Goal: Task Accomplishment & Management: Manage account settings

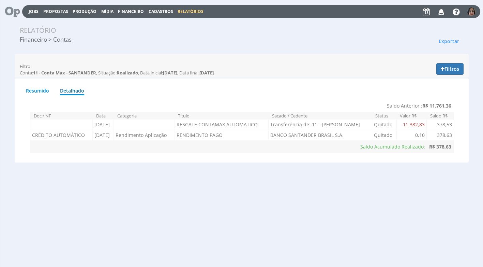
click at [130, 9] on span "Financeiro" at bounding box center [131, 12] width 26 height 6
click at [122, 22] on link "Lançamentos" at bounding box center [131, 22] width 57 height 10
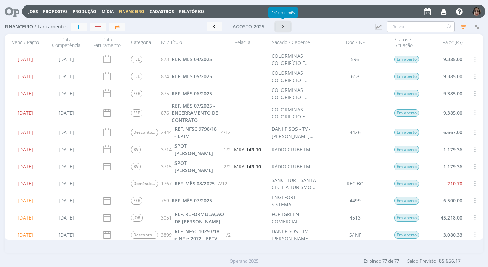
drag, startPoint x: 280, startPoint y: 25, endPoint x: 388, endPoint y: 25, distance: 107.8
click at [290, 26] on button "button" at bounding box center [284, 27] width 16 height 10
click at [392, 26] on input "text" at bounding box center [421, 26] width 68 height 11
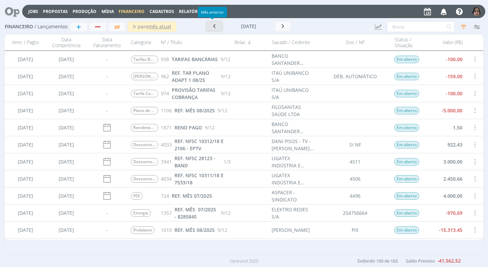
click at [213, 27] on icon "button" at bounding box center [214, 26] width 7 height 6
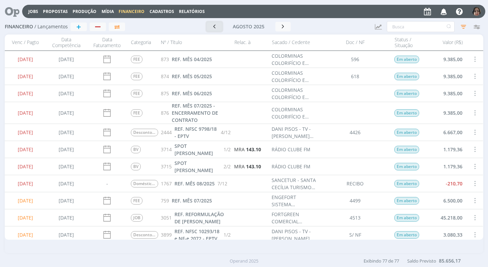
scroll to position [68, 0]
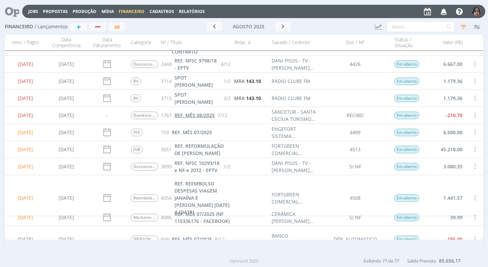
click at [189, 114] on span "REF. MÊS 08/2025" at bounding box center [195, 115] width 40 height 6
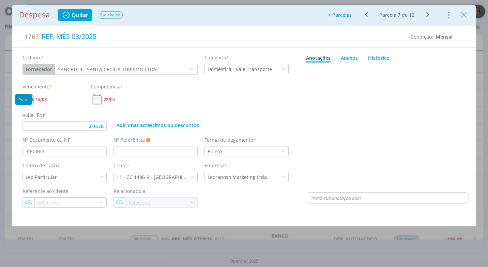
click at [38, 100] on span "15/08" at bounding box center [40, 99] width 11 height 4
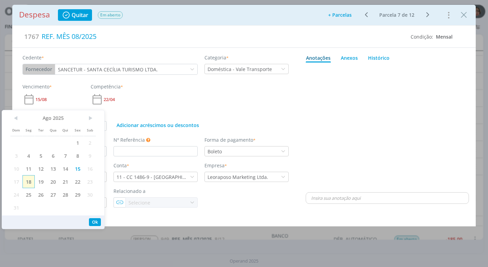
click at [31, 180] on span "18" at bounding box center [29, 181] width 12 height 13
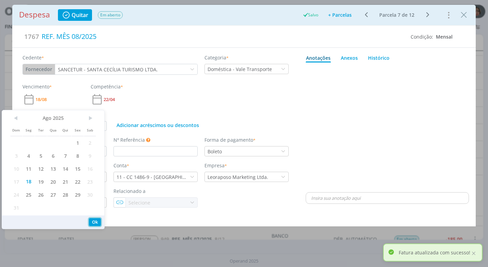
click at [90, 220] on button "Ok" at bounding box center [95, 222] width 12 height 8
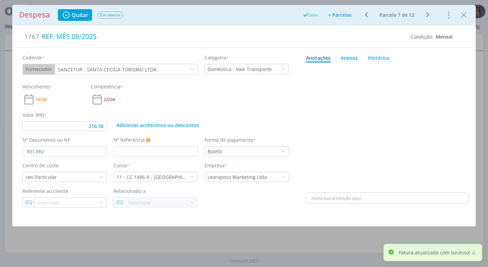
type input "210,70"
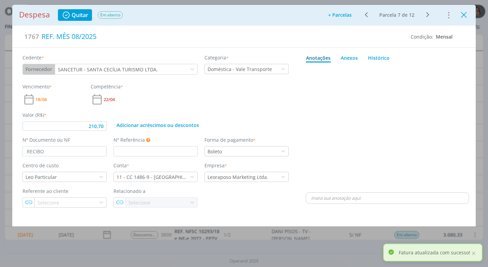
click at [463, 16] on icon "Close" at bounding box center [464, 15] width 10 height 10
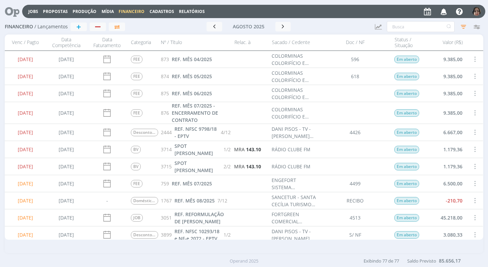
scroll to position [102, 0]
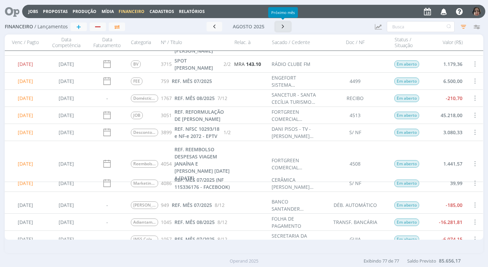
click at [278, 29] on button "button" at bounding box center [284, 27] width 16 height 10
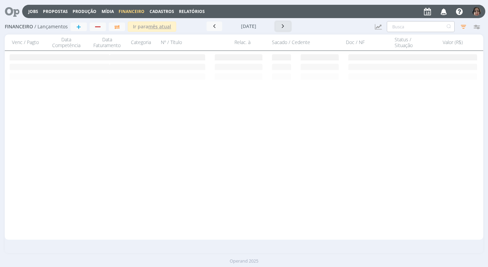
scroll to position [0, 0]
click at [406, 30] on input "text" at bounding box center [421, 26] width 68 height 11
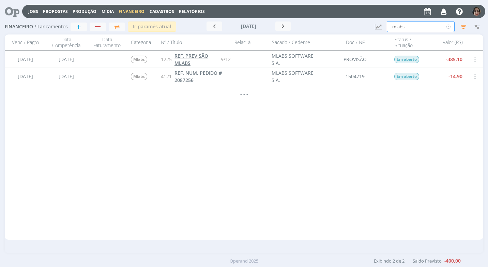
type input "mlabs"
click at [178, 60] on span "REF. PREVISÃO MLABS" at bounding box center [192, 60] width 34 height 14
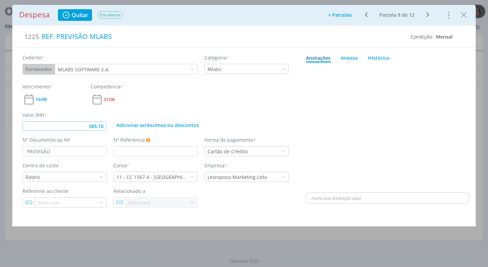
click at [106, 127] on input "385,10" at bounding box center [65, 126] width 84 height 10
type input "355,30"
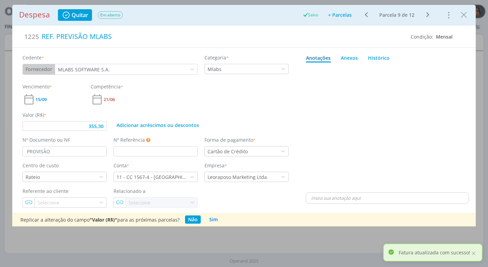
type input "355,30"
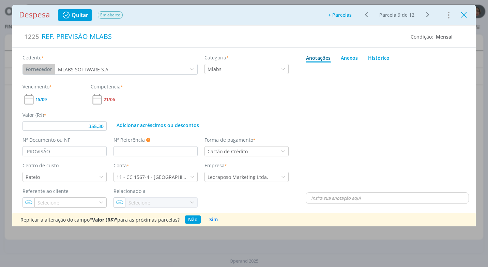
click at [462, 17] on icon "Close" at bounding box center [464, 15] width 10 height 10
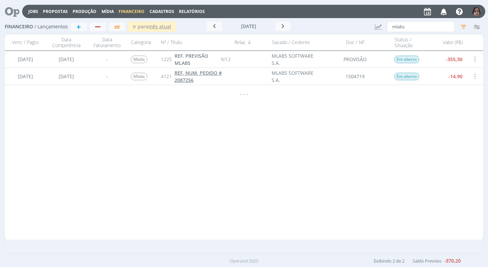
click at [189, 78] on span "REF. NUM. PEDIDO # 2087256" at bounding box center [198, 77] width 47 height 14
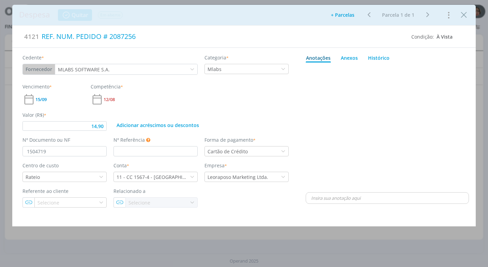
type input "14,90"
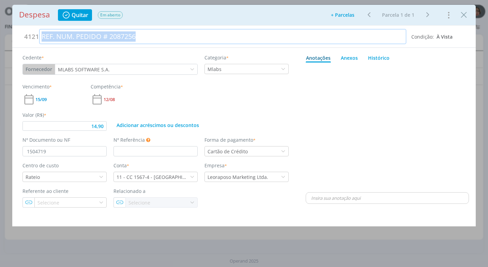
drag, startPoint x: 141, startPoint y: 34, endPoint x: 6, endPoint y: 35, distance: 135.4
click at [6, 35] on div "Despesa Quitar Em aberto Adicionar parcelas: As parcelas serão geradas com base…" at bounding box center [244, 133] width 488 height 267
copy div "REF. NUM. PEDIDO # 2087256"
drag, startPoint x: 466, startPoint y: 17, endPoint x: 418, endPoint y: 32, distance: 49.6
click at [466, 17] on icon "Close" at bounding box center [464, 15] width 10 height 10
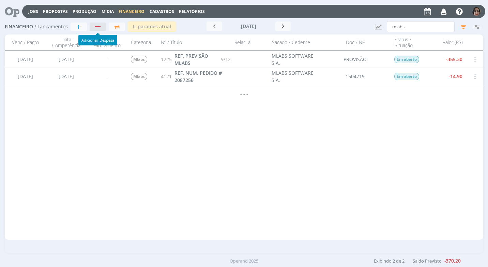
click at [99, 25] on div "button" at bounding box center [98, 27] width 9 height 4
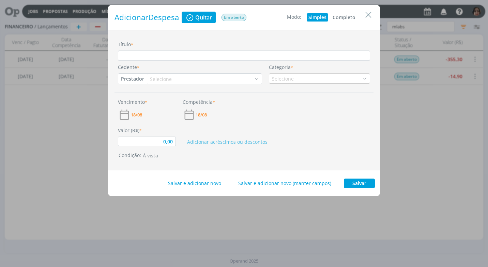
click at [345, 17] on button "Completo" at bounding box center [344, 17] width 26 height 8
type input "0,00"
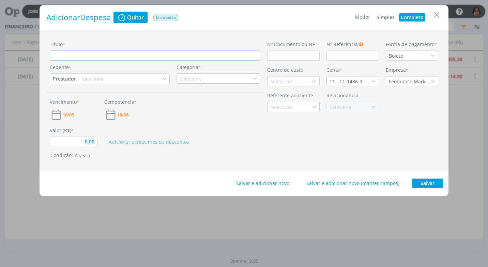
click at [58, 57] on input "Título *" at bounding box center [155, 55] width 211 height 10
paste input "REF. NUM. PEDIDO # 2087256"
type input "REF. NUM. PEDIDO # 2087256"
type input "0,00"
type input "REF. NUM. PEDIDO # 208725"
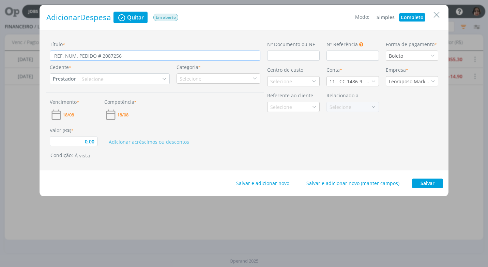
type input "0,00"
type input "REF. NUM. PEDIDO # 20872"
type input "0,00"
type input "REF. NUM. PEDIDO # 2087"
type input "0,00"
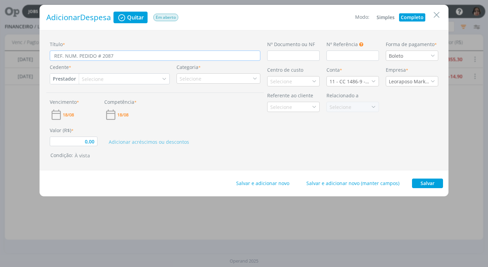
type input "REF. NUM. PEDIDO # 208"
type input "0,00"
type input "REF. NUM. PEDIDO # 20"
type input "0,00"
type input "REF. NUM. PEDIDO # 209"
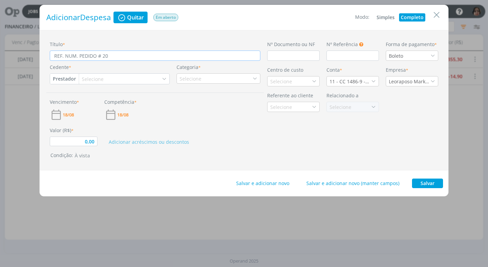
type input "0,00"
type input "REF. NUM. PEDIDO # 2090"
type input "0,00"
type input "REF. NUM. PEDIDO # 20901"
type input "0,00"
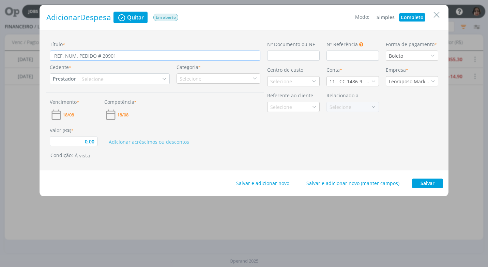
type input "REF. NUM. PEDIDO # 209010"
type input "0,00"
type input "REF. NUM. PEDIDO # 2090102"
type input "0,00"
type input "REF. NUM. PEDIDO # 2090102"
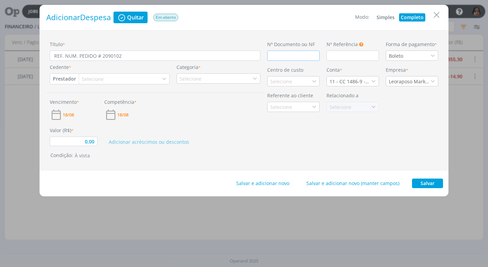
click at [275, 58] on input "dialog" at bounding box center [293, 55] width 53 height 10
type input "1"
type input "0,00"
type input "15"
type input "0,00"
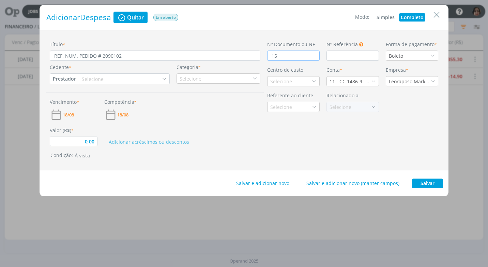
type input "150"
type input "0,00"
type input "1506"
type input "0,00"
type input "150655"
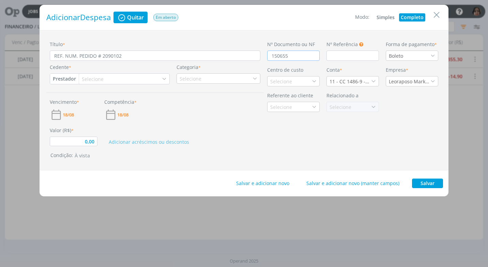
type input "0,00"
type input "1506552"
click at [434, 55] on icon "dialog" at bounding box center [433, 55] width 5 height 5
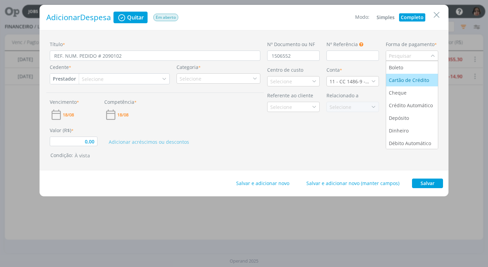
click at [423, 79] on div "Cartão de Crédito" at bounding box center [410, 79] width 42 height 7
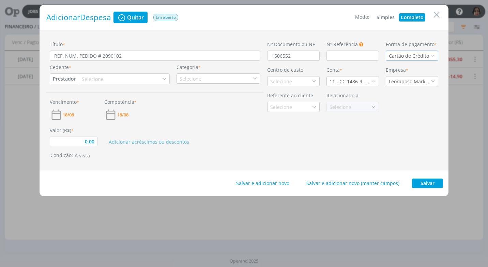
click at [61, 78] on button "Prestador" at bounding box center [64, 79] width 29 height 10
click at [86, 99] on link "Fornecedor" at bounding box center [77, 101] width 54 height 11
type input "0,00"
click at [94, 78] on div "Selecione" at bounding box center [96, 78] width 23 height 7
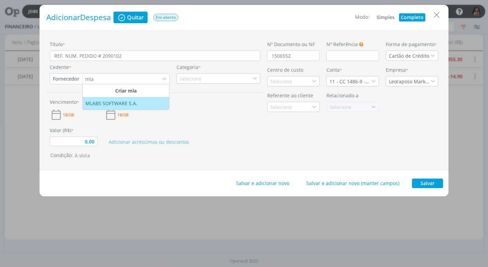
type input "mla"
click at [113, 99] on li "MLABS SOFTWARE S.A." at bounding box center [126, 103] width 86 height 13
type input "0,00"
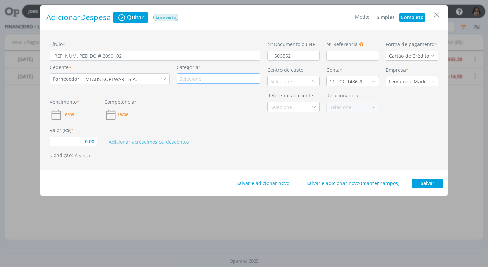
click at [192, 77] on div "Selecione" at bounding box center [191, 78] width 23 height 7
type input "mla"
click at [213, 102] on div "Mlabs" at bounding box center [219, 99] width 82 height 7
type input "0,00"
click at [315, 80] on icon "dialog" at bounding box center [314, 81] width 5 height 5
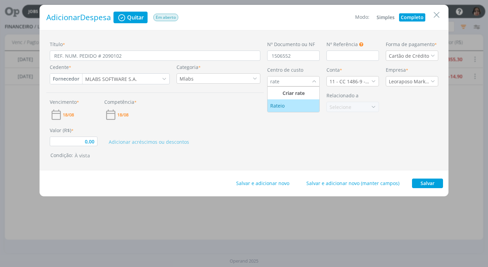
type input "rate"
click at [305, 104] on div "Rateio" at bounding box center [293, 105] width 46 height 7
click at [376, 81] on icon "dialog" at bounding box center [373, 81] width 5 height 5
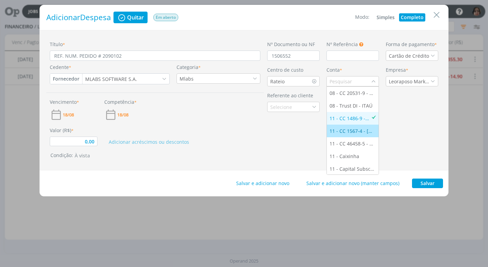
click at [363, 131] on div "11 - CC 1567-4 - [GEOGRAPHIC_DATA]" at bounding box center [353, 130] width 46 height 7
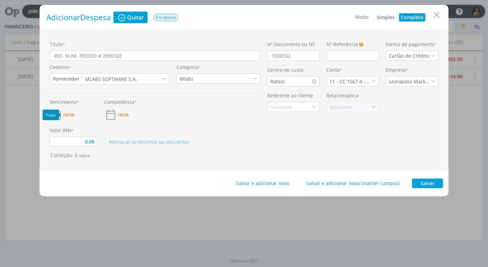
click at [72, 113] on span "18/08" at bounding box center [68, 115] width 11 height 4
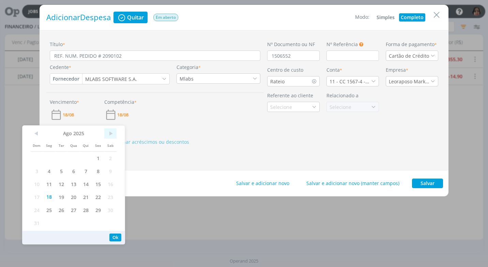
click at [112, 133] on span ">" at bounding box center [110, 133] width 12 height 10
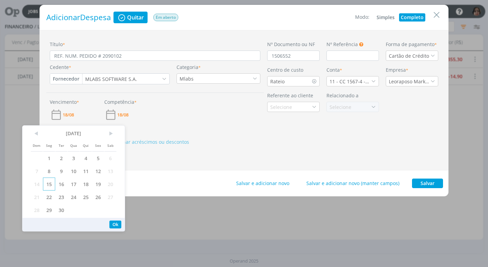
click at [52, 181] on span "15" at bounding box center [49, 183] width 12 height 13
click at [117, 223] on button "Ok" at bounding box center [115, 224] width 12 height 8
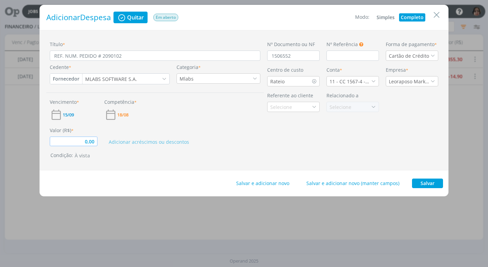
click at [94, 141] on input "0,00" at bounding box center [74, 141] width 48 height 10
drag, startPoint x: 430, startPoint y: 182, endPoint x: 420, endPoint y: 180, distance: 10.1
click at [430, 182] on button "Salvar" at bounding box center [427, 183] width 31 height 10
type input "14,90"
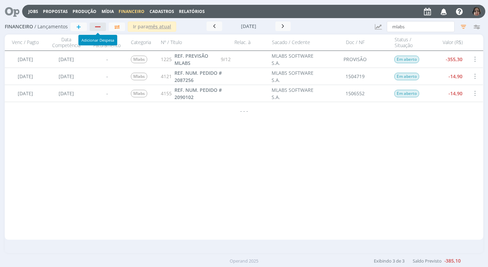
click at [99, 25] on div "button" at bounding box center [98, 27] width 9 height 4
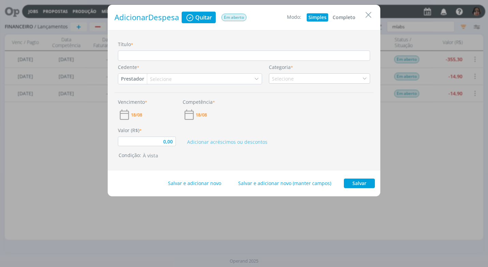
click at [336, 17] on button "Completo" at bounding box center [344, 17] width 26 height 8
type input "0,00"
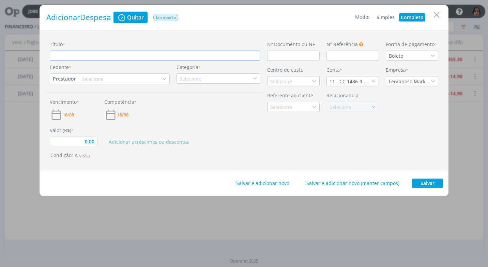
click at [78, 58] on input "Título *" at bounding box center [155, 55] width 211 height 10
paste input "REF. NUM. PEDIDO # 2087256"
type input "REF. NUM. PEDIDO # 2087256"
type input "0,00"
type input "REF. NUM. PEDIDO # 208725"
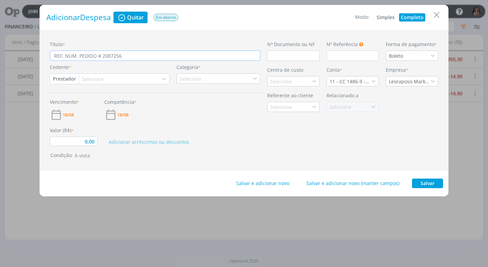
type input "0,00"
type input "REF. NUM. PEDIDO # 20872"
type input "0,00"
type input "REF. NUM. PEDIDO # 2087"
type input "0,00"
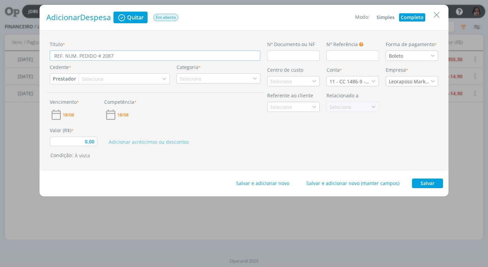
type input "REF. NUM. PEDIDO # 208"
type input "0,00"
type input "REF. NUM. PEDIDO # 20"
type input "0,00"
type input "REF. NUM. PEDIDO # 209"
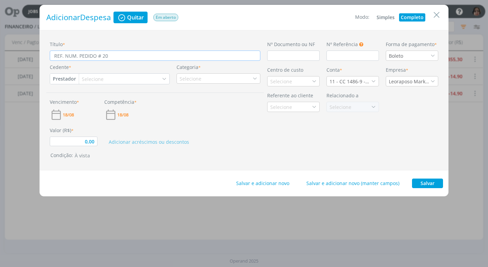
type input "0,00"
type input "REF. NUM. PEDIDO # 2090"
type input "0,00"
type input "REF. NUM. PEDIDO # 20905"
type input "0,00"
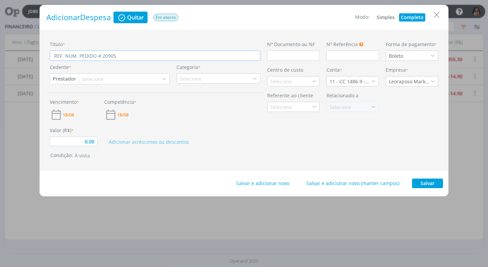
type input "REF. NUM. PEDIDO # 209052"
type input "0,00"
type input "REF. NUM. PEDIDO # 2090524"
type input "0,00"
type input "REF. NUM. PEDIDO # 2090524"
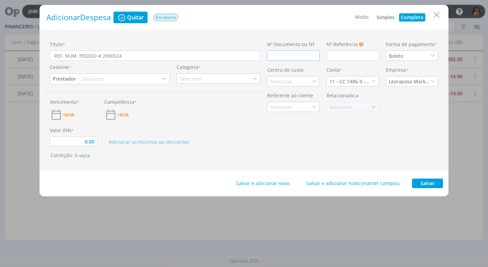
click at [275, 58] on input "dialog" at bounding box center [293, 55] width 53 height 10
type input "1"
type input "0,00"
type input "15"
type input "0,00"
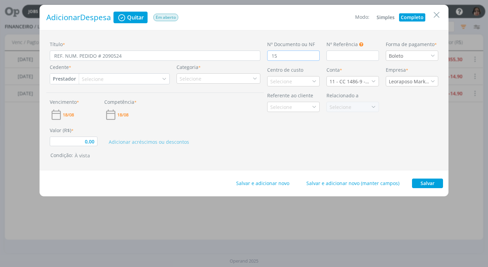
type input "150"
type input "0,00"
type input "1506"
type input "0,00"
type input "15069"
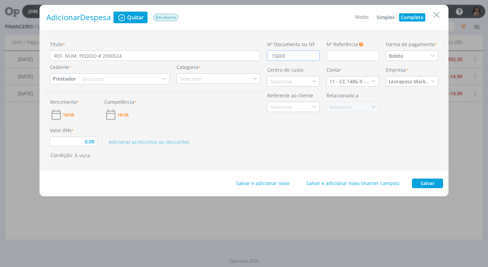
type input "0,00"
type input "1506912"
type input "0,00"
type input "1506912"
click at [437, 54] on div "Boleto" at bounding box center [412, 55] width 53 height 10
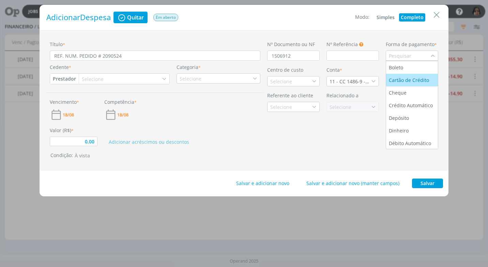
click at [422, 81] on div "Cartão de Crédito" at bounding box center [410, 79] width 42 height 7
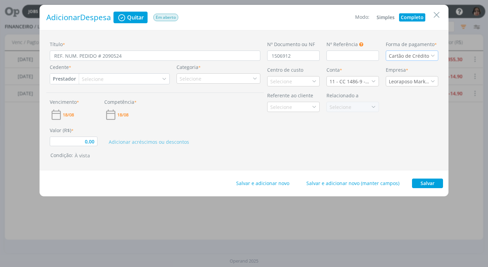
click at [61, 81] on button "Prestador" at bounding box center [64, 79] width 29 height 10
click at [80, 101] on link "Fornecedor" at bounding box center [77, 101] width 54 height 11
type input "0,00"
click at [99, 78] on div "Selecione" at bounding box center [96, 78] width 23 height 7
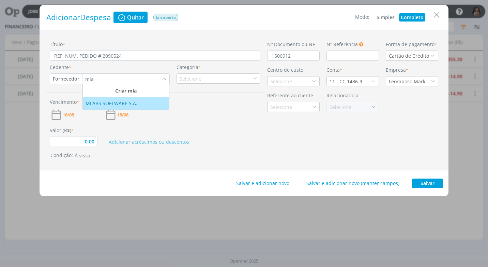
type input "mla"
click at [103, 103] on div "MLABS SOFTWARE S.A." at bounding box center [112, 103] width 53 height 7
type input "0,00"
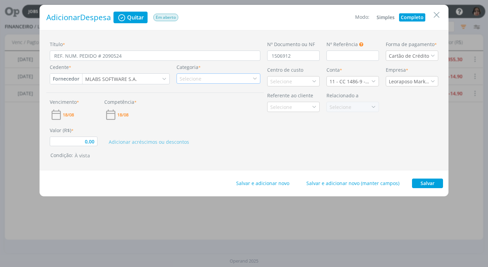
click at [184, 81] on div "Selecione" at bounding box center [191, 78] width 23 height 7
type input "mla"
click at [218, 95] on li "Mlabs" at bounding box center [218, 100] width 83 height 11
type input "0,00"
click at [275, 76] on div "Selecione" at bounding box center [293, 81] width 53 height 10
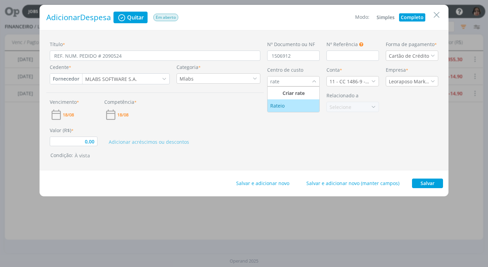
type input "rate"
click at [281, 108] on div "Rateio" at bounding box center [278, 105] width 16 height 7
click at [375, 80] on icon "dialog" at bounding box center [373, 81] width 5 height 5
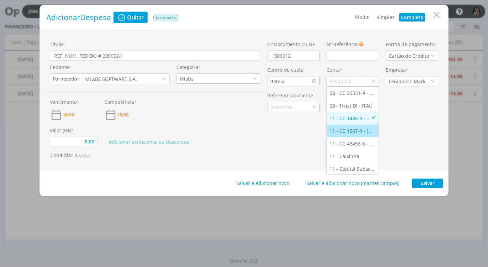
click at [367, 129] on div "11 - CC 1567-4 - [GEOGRAPHIC_DATA]" at bounding box center [353, 130] width 46 height 7
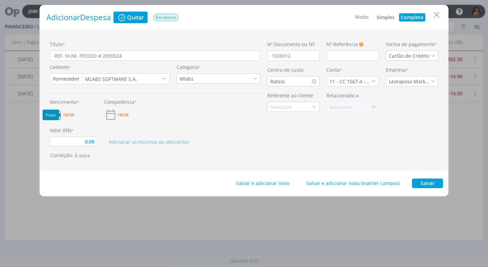
click at [69, 114] on span "18/08" at bounding box center [68, 115] width 11 height 4
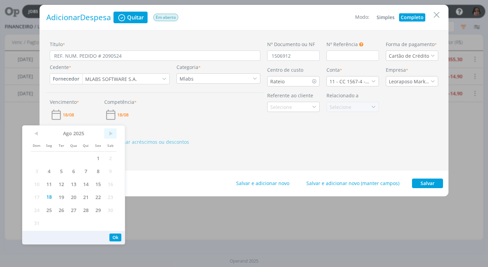
click at [115, 134] on span ">" at bounding box center [110, 133] width 12 height 10
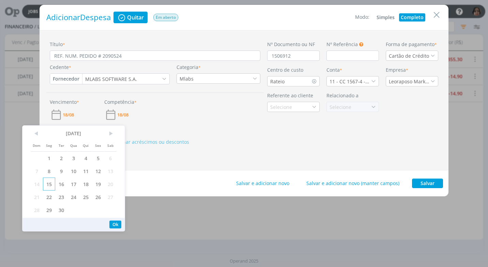
click at [48, 182] on span "15" at bounding box center [49, 183] width 12 height 13
drag, startPoint x: 117, startPoint y: 225, endPoint x: 113, endPoint y: 215, distance: 10.8
click at [117, 224] on button "Ok" at bounding box center [115, 224] width 12 height 8
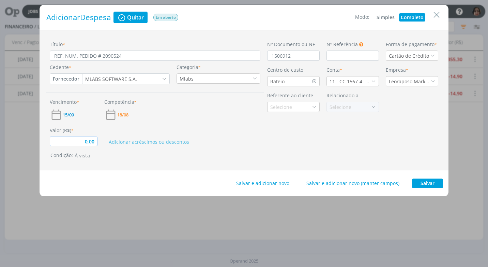
click at [97, 142] on input "0,00" at bounding box center [74, 141] width 48 height 10
click at [420, 182] on button "Salvar" at bounding box center [427, 183] width 31 height 10
type input "14,90"
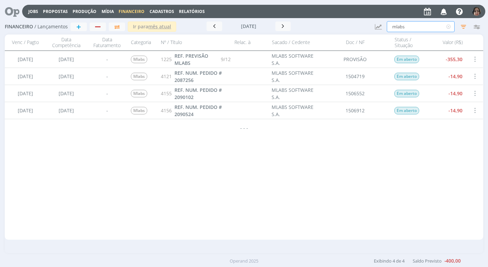
drag, startPoint x: 410, startPoint y: 21, endPoint x: 410, endPoint y: 25, distance: 4.1
click at [410, 22] on input "mlabs" at bounding box center [421, 26] width 68 height 11
type input "m"
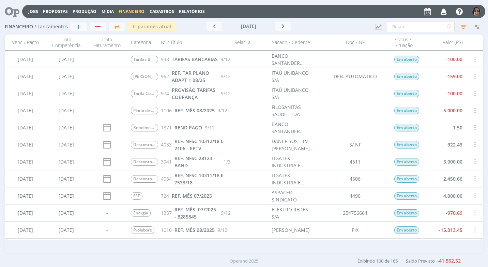
click at [166, 10] on span "Cadastros" at bounding box center [162, 12] width 25 height 6
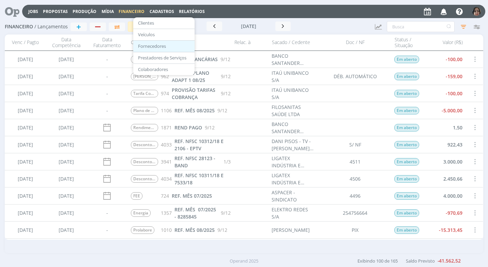
click at [160, 43] on link "Fornecedores" at bounding box center [163, 46] width 57 height 11
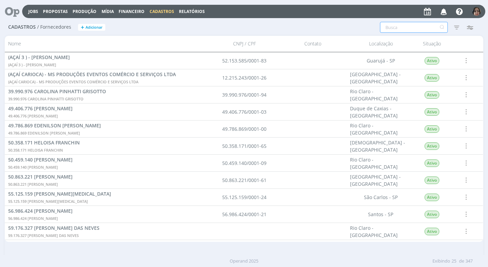
click at [382, 26] on input "text" at bounding box center [414, 27] width 68 height 11
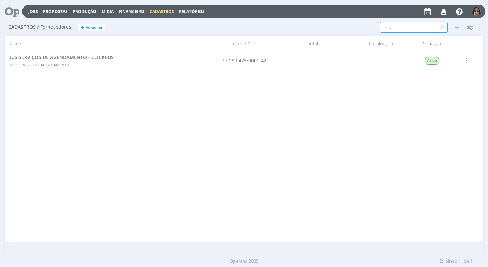
type input "clic"
click at [132, 10] on span "Financeiro" at bounding box center [132, 12] width 26 height 6
click at [128, 21] on link "Lançamentos" at bounding box center [132, 23] width 57 height 11
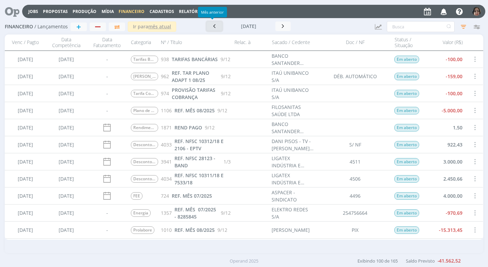
click at [214, 24] on icon "button" at bounding box center [214, 26] width 7 height 6
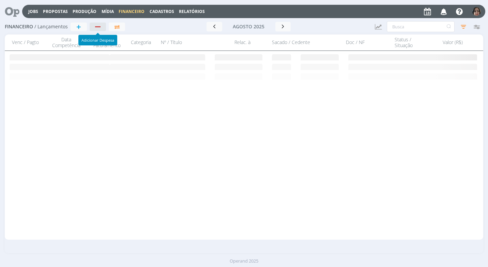
click at [98, 26] on div "button" at bounding box center [98, 27] width 9 height 4
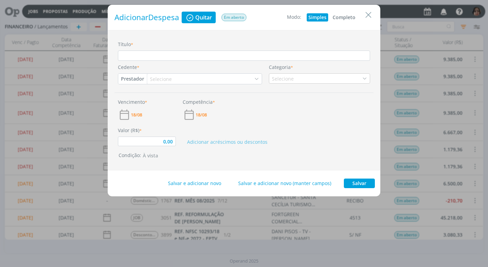
click at [340, 18] on button "Completo" at bounding box center [344, 17] width 26 height 8
type input "0,00"
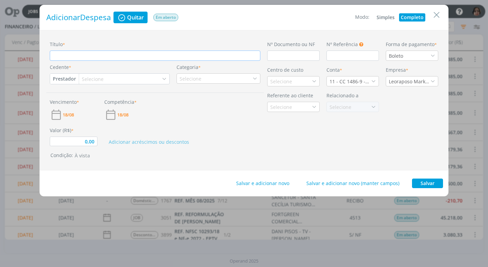
click at [70, 57] on input "Título *" at bounding box center [155, 55] width 211 height 10
type input "r"
type input "0,00"
type input "re"
type input "0,00"
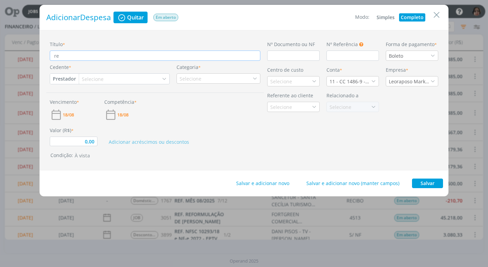
type input "r"
type input "0,00"
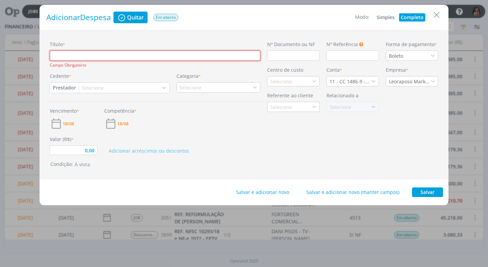
type input "R"
type input "0,00"
type input "RE"
type input "0,00"
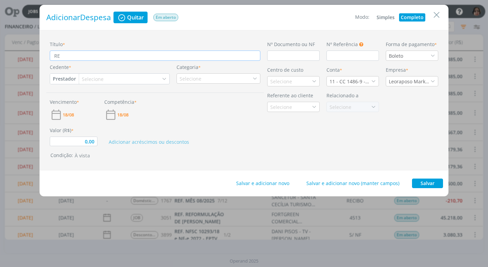
type input "REF"
type input "0,00"
type input "REF."
type input "0,00"
type input "REF."
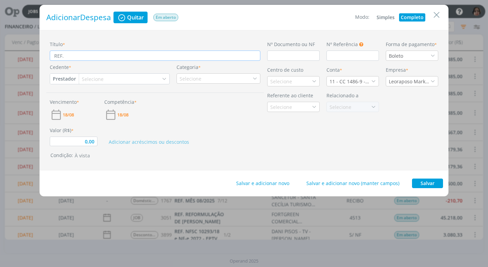
type input "0,00"
type input "REF. P"
type input "0,00"
type input "REF. PA"
type input "0,00"
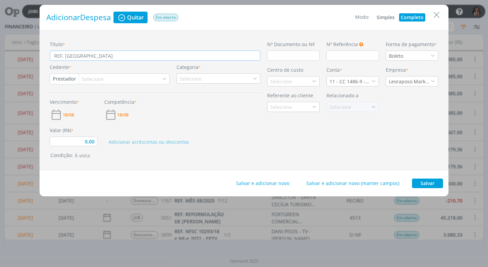
type input "REF. PAS"
type input "0,00"
type input "REF. PASS"
type input "0,00"
type input "REF. PASSA"
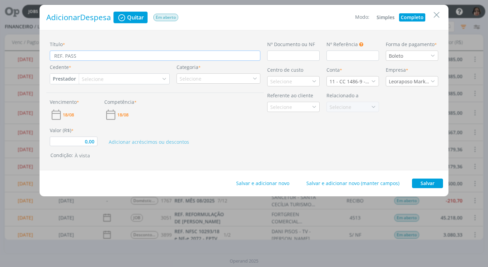
type input "0,00"
type input "REF. PASSAG"
type input "0,00"
type input "REF. PASSAGE"
type input "0,00"
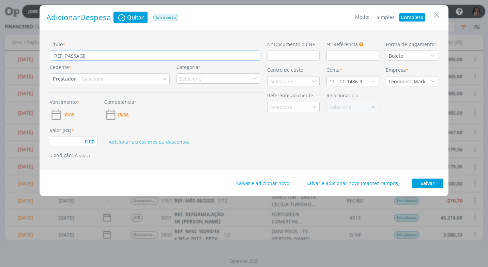
type input "REF. PASSAGEM"
type input "0,00"
type input "REF. PASSAGEM"
type input "0,00"
type input "REF. PASSAGEM D"
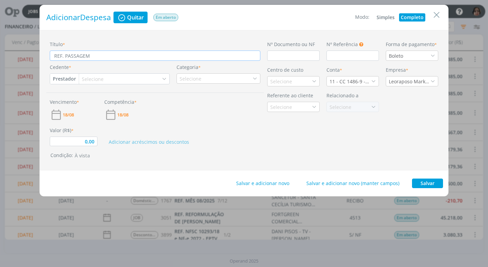
type input "0,00"
type input "REF. PASSAGEM DE"
type input "0,00"
type input "REF. PASSAGEM DE O"
type input "0,00"
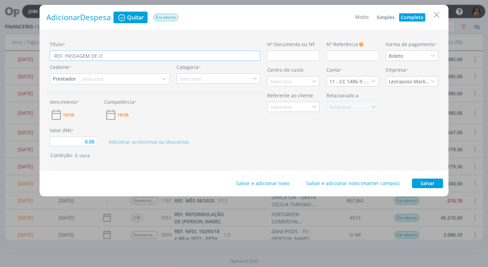
type input "REF. PASSAGEM DE ON"
type input "0,00"
type input "REF. PASSAGEM DE ONI"
type input "0,00"
type input "REF. PASSAGEM DE ONIB"
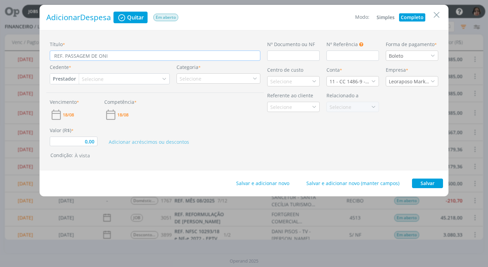
type input "0,00"
type input "REF. PASSAGEM DE ONIBU"
type input "0,00"
type input "REF. PASSAGEM DE ONIBUS"
type input "0,00"
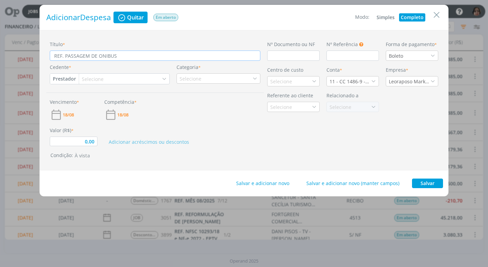
type input "REF. PASSAGEM DE ONIBUS"
type input "0,00"
type input "REF. PASSAGEM DE ONIBUS S"
type input "0,00"
type input "REF. PASSAGEM DE ONIBUS"
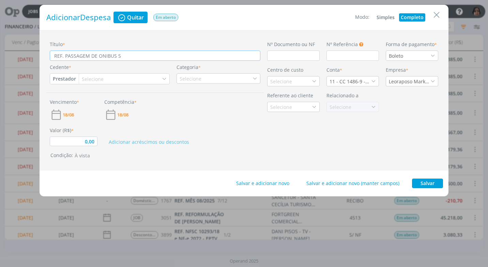
type input "0,00"
type input "REF. PASSAGEM DE ONIBUS -"
type input "0,00"
type input "REF. PASSAGEM DE ONIBUS -"
type input "0,00"
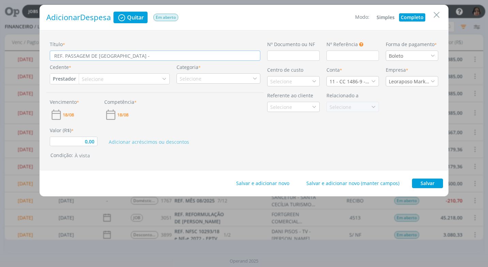
type input "REF. PASSAGEM DE ONIBUS - S"
type input "0,00"
type input "REF. PASSAGEM DE ONIBUS - SÃ"
type input "0,00"
type input "REF. PASSAGEM DE ONIBUS - SÃO"
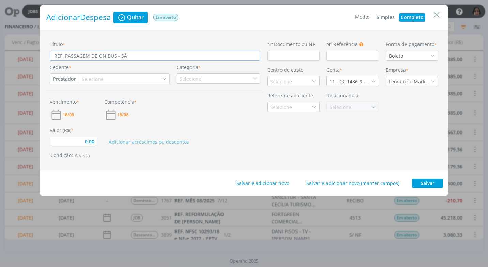
type input "0,00"
type input "REF. PASSAGEM DE ONIBUS - SÃO"
type input "0,00"
type input "REF. PASSAGEM DE ONIBUS - SÃO P"
type input "0,00"
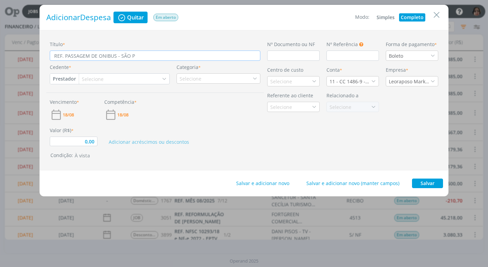
type input "REF. PASSAGEM DE ONIBUS - SÃO PA"
type input "0,00"
type input "REF. PASSAGEM DE ONIBUS - SÃO PAU"
type input "0,00"
type input "REF. PASSAGEM DE ONIBUS - SÃO PAUL"
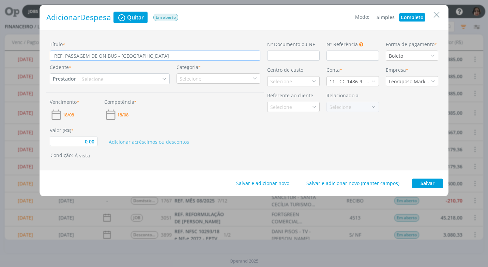
type input "0,00"
type input "REF. PASSAGEM DE ONIBUS - SÃO PAULO"
type input "0,00"
type input "REF. PASSAGEM DE ONIBUS - SÃO PAULO"
type input "0,00"
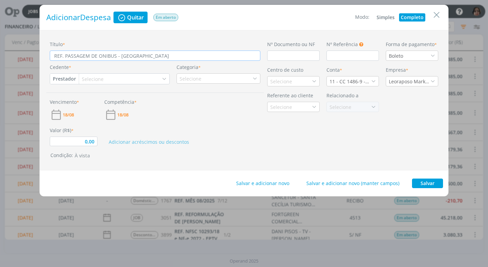
type input "REF. PASSAGEM DE ONIBUS - SÃO PAULO X"
type input "0,00"
type input "REF. PASSAGEM DE ONIBUS - SÃO PAULO X"
type input "0,00"
type input "REF. PASSAGEM DE ONIBUS - SÃO PAULO X R"
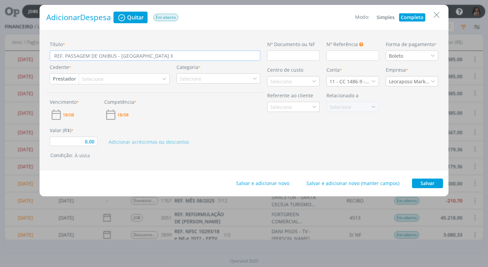
type input "0,00"
type input "REF. PASSAGEM DE ONIBUS - SÃO PAULO X RI"
type input "0,00"
type input "REF. PASSAGEM DE ONIBUS - SÃO PAULO X RIO"
type input "0,00"
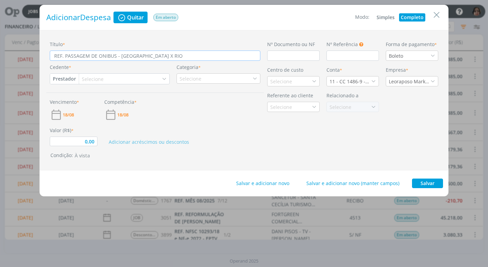
type input "REF. PASSAGEM DE ONIBUS - SÃO PAULO X RIO"
type input "0,00"
type input "REF. PASSAGEM DE ONIBUS - SÃO PAULO X RIO C"
type input "0,00"
type input "REF. PASSAGEM DE ONIBUS - SÃO PAULO X RIO CL"
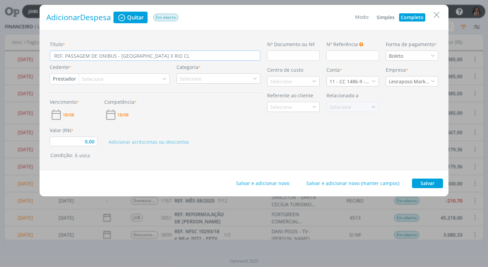
type input "0,00"
type input "REF. PASSAGEM DE ONIBUS - SÃO PAULO X RIO CLA"
type input "0,00"
type input "REF. PASSAGEM DE ONIBUS - SÃO PAULO X RIO CLAR"
type input "0,00"
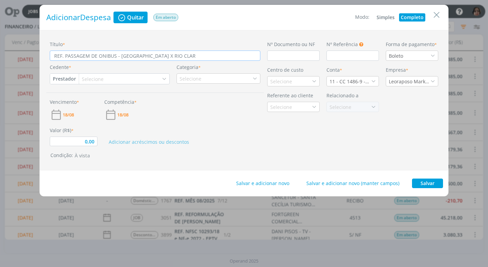
type input "REF. PASSAGEM DE ONIBUS - SÃO PAULO X RIO CLARO"
type input "0,00"
click at [286, 56] on input "dialog" at bounding box center [293, 55] width 53 height 10
click at [431, 55] on icon "dialog" at bounding box center [433, 55] width 5 height 5
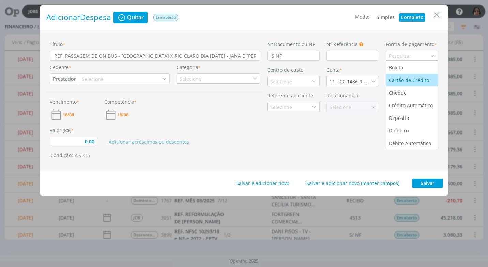
click at [417, 79] on div "Cartão de Crédito" at bounding box center [410, 79] width 42 height 7
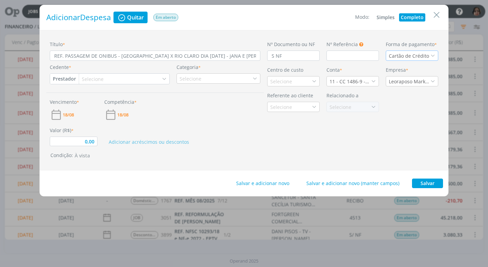
click at [58, 77] on button "Prestador" at bounding box center [64, 79] width 29 height 10
click at [71, 99] on link "Fornecedor" at bounding box center [77, 101] width 54 height 11
click at [95, 78] on div "Selecione" at bounding box center [96, 78] width 23 height 7
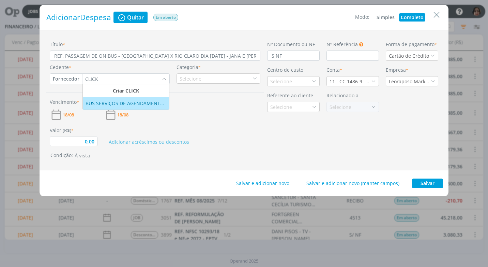
click at [98, 103] on div "BUS SERVIÇOS DE AGENDAMENTO - CLICKBUS" at bounding box center [126, 103] width 81 height 7
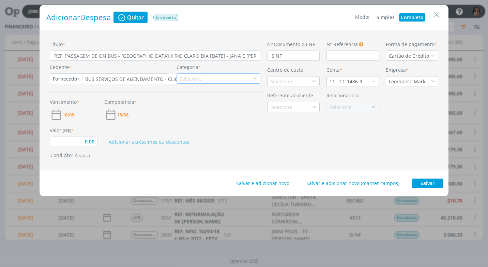
click at [253, 78] on icon "dialog" at bounding box center [255, 78] width 5 height 5
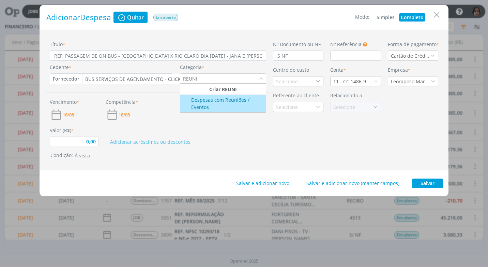
click at [205, 104] on div "Despesas com Reuniões / Eventos" at bounding box center [223, 103] width 84 height 14
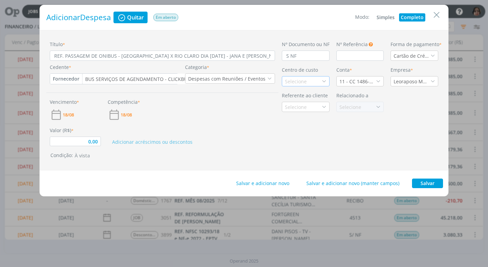
click at [325, 83] on icon "dialog" at bounding box center [324, 81] width 5 height 5
click at [293, 105] on div "Tranenge" at bounding box center [296, 105] width 23 height 7
click at [379, 81] on icon "dialog" at bounding box center [378, 81] width 5 height 5
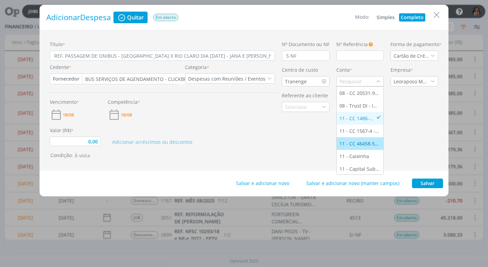
click at [362, 143] on div "11 - CC 46458-5 - [GEOGRAPHIC_DATA]" at bounding box center [361, 143] width 42 height 7
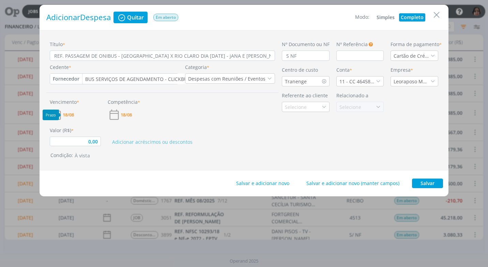
click at [69, 115] on span "18/08" at bounding box center [68, 115] width 11 height 4
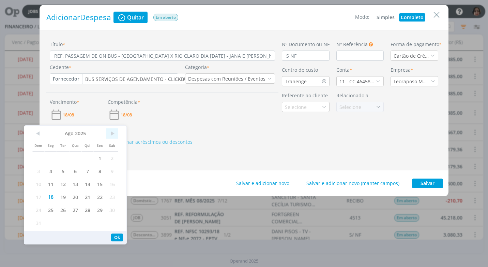
click at [115, 130] on span ">" at bounding box center [112, 133] width 12 height 10
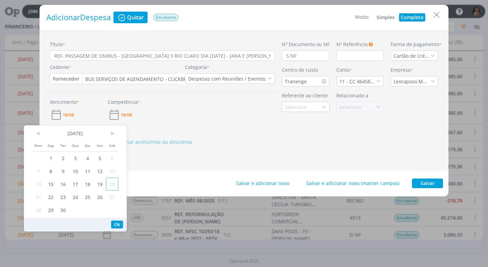
click at [112, 184] on span "20" at bounding box center [112, 183] width 12 height 13
drag, startPoint x: 115, startPoint y: 221, endPoint x: 111, endPoint y: 208, distance: 14.3
click at [115, 221] on button "Ok" at bounding box center [117, 224] width 12 height 8
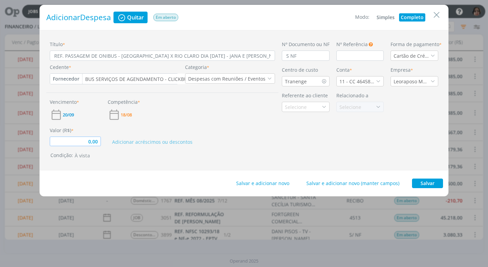
click at [78, 141] on input "0,00" at bounding box center [75, 141] width 51 height 10
click at [420, 182] on button "Salvar" at bounding box center [427, 183] width 31 height 10
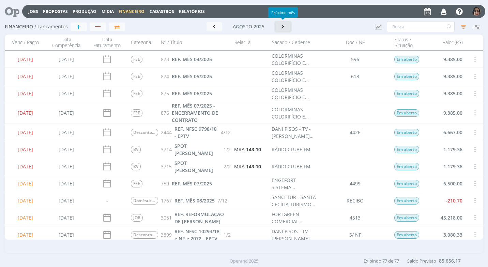
click at [285, 28] on icon "button" at bounding box center [283, 26] width 7 height 6
click at [399, 26] on input "text" at bounding box center [421, 26] width 68 height 11
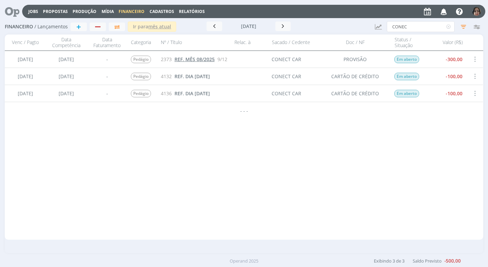
click at [204, 60] on span "REF. MÊS 08/2025" at bounding box center [195, 59] width 40 height 6
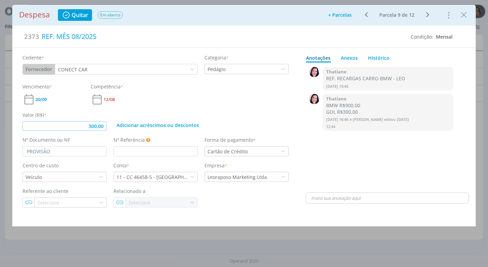
click at [93, 127] on input "300,00" at bounding box center [65, 126] width 84 height 10
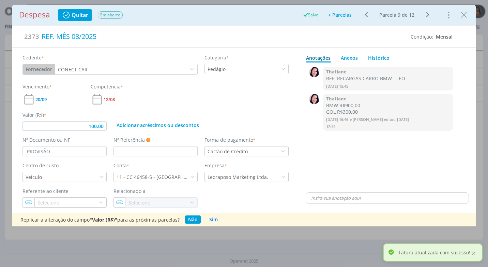
click at [461, 21] on div "Despesa Quitar Em aberto Salvo Adicionar parcelas: As parcelas serão geradas co…" at bounding box center [244, 15] width 464 height 20
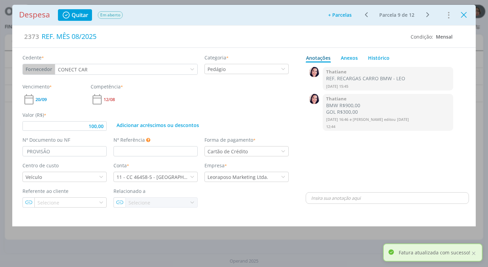
click at [464, 17] on icon "Close" at bounding box center [464, 15] width 10 height 10
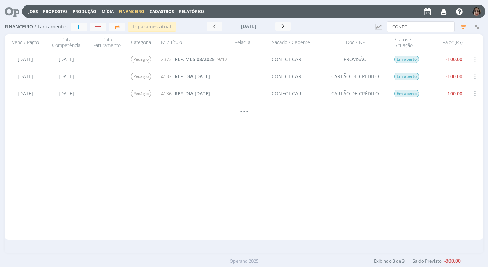
click at [181, 93] on span "REF. DIA 13/08/2025" at bounding box center [192, 93] width 35 height 6
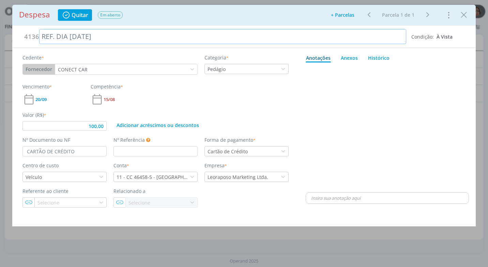
drag, startPoint x: 109, startPoint y: 34, endPoint x: -1, endPoint y: 38, distance: 110.6
click at [0, 38] on html "Jobs Propostas Produção Mídia Financeiro Cadastros Relatórios Notificações Cent…" at bounding box center [244, 133] width 488 height 267
copy div "REF. DIA 13/08/2025"
click at [468, 14] on icon "Close" at bounding box center [464, 15] width 10 height 10
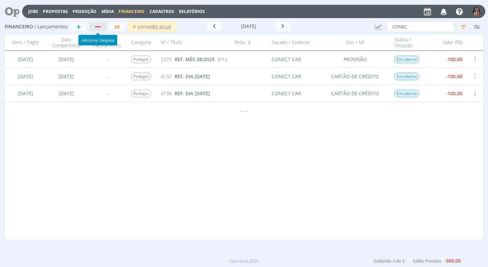
click at [102, 26] on div "button" at bounding box center [98, 27] width 9 height 4
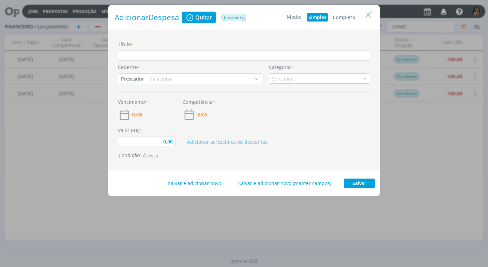
click at [345, 17] on button "Completo" at bounding box center [344, 17] width 26 height 8
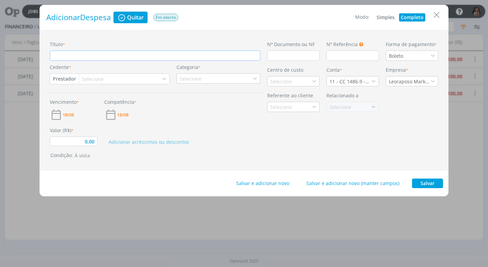
click at [70, 54] on input "Título *" at bounding box center [155, 55] width 211 height 10
paste input "REF. DIA 13/08/2025"
drag, startPoint x: 79, startPoint y: 57, endPoint x: 79, endPoint y: 61, distance: 3.8
click at [79, 58] on input "REF. DIA 13/08/2025" at bounding box center [155, 55] width 211 height 10
click at [276, 57] on input "dialog" at bounding box center [293, 55] width 53 height 10
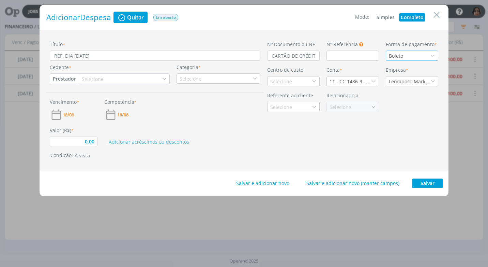
click at [431, 55] on icon "dialog" at bounding box center [433, 55] width 5 height 5
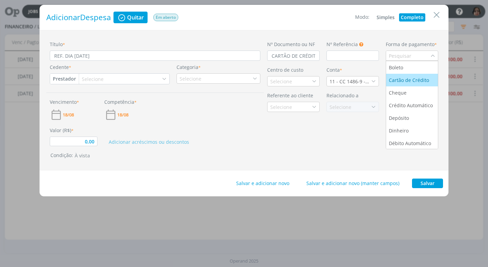
click at [417, 84] on li "Cartão de Crédito" at bounding box center [412, 80] width 52 height 13
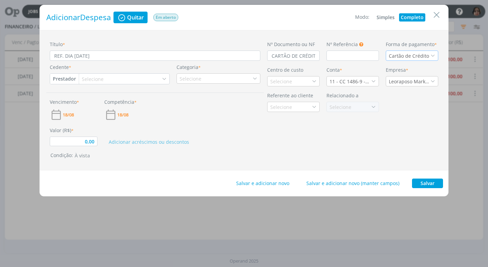
click at [55, 79] on button "Prestador" at bounding box center [64, 79] width 29 height 10
click at [89, 79] on div "Selecione" at bounding box center [93, 78] width 23 height 7
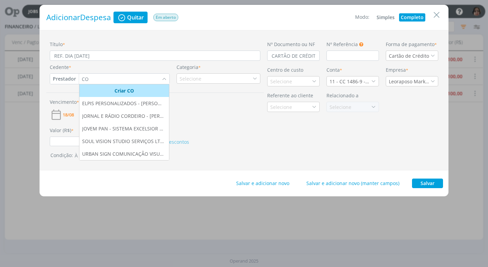
click at [68, 78] on button "Prestador" at bounding box center [64, 79] width 29 height 10
drag, startPoint x: 78, startPoint y: 100, endPoint x: 87, endPoint y: 94, distance: 10.2
click at [78, 100] on link "Fornecedor" at bounding box center [77, 101] width 54 height 11
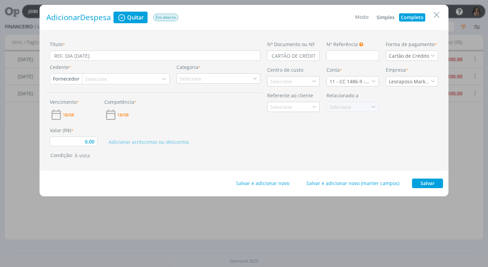
click at [99, 79] on div "Selecione" at bounding box center [96, 78] width 23 height 7
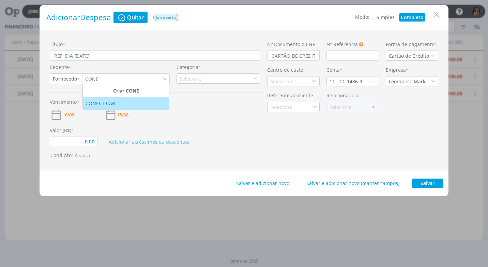
click at [111, 107] on li "CONECT CAR" at bounding box center [126, 103] width 86 height 13
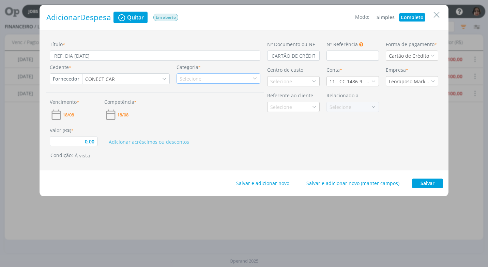
click at [241, 79] on div "Selecione" at bounding box center [219, 78] width 84 height 10
click at [236, 100] on div "Pedágio" at bounding box center [219, 99] width 82 height 7
click at [275, 77] on div "Selecione" at bounding box center [293, 81] width 53 height 10
click at [287, 109] on div "Veículo" at bounding box center [279, 105] width 18 height 7
click at [376, 80] on icon "dialog" at bounding box center [373, 81] width 5 height 5
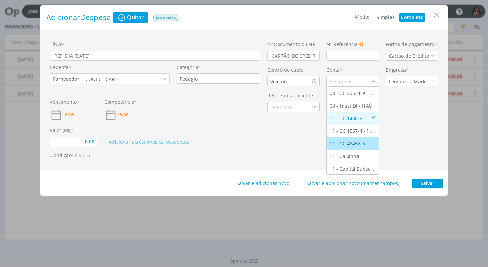
click at [353, 139] on li "11 - CC 46458-5 - [GEOGRAPHIC_DATA]" at bounding box center [353, 143] width 52 height 13
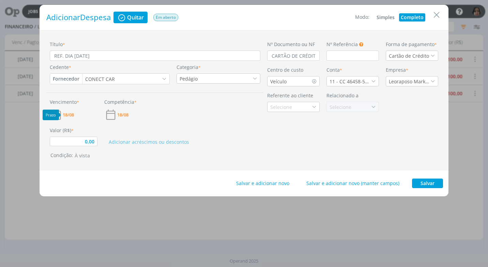
click at [71, 114] on span "18/08" at bounding box center [68, 115] width 11 height 4
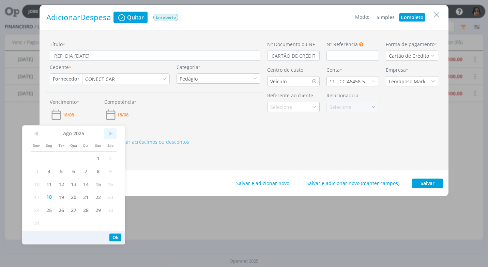
click at [111, 134] on span ">" at bounding box center [110, 133] width 12 height 10
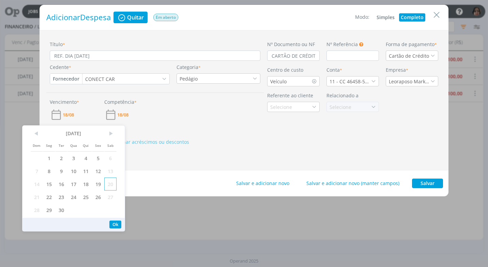
click at [110, 181] on span "20" at bounding box center [110, 183] width 12 height 13
drag, startPoint x: 117, startPoint y: 223, endPoint x: 109, endPoint y: 202, distance: 23.3
click at [117, 221] on button "Ok" at bounding box center [115, 224] width 12 height 8
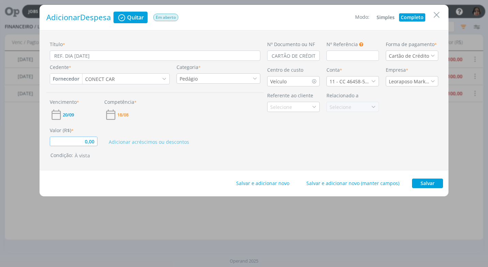
click at [89, 145] on input "0,00" at bounding box center [74, 141] width 48 height 10
click at [222, 134] on div "Adicionar acréscimos ou descontos" at bounding box center [182, 136] width 163 height 19
click at [433, 185] on button "Salvar" at bounding box center [427, 183] width 31 height 10
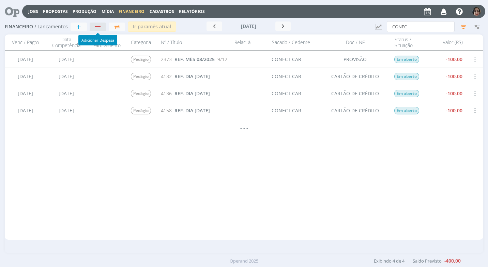
click at [94, 26] on div "button" at bounding box center [98, 27] width 9 height 4
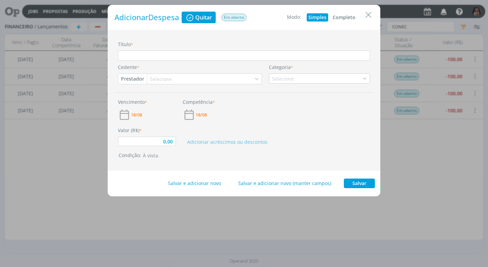
click at [351, 17] on button "Completo" at bounding box center [344, 17] width 26 height 8
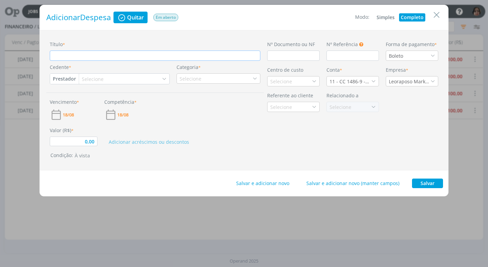
click at [76, 59] on input "Título *" at bounding box center [155, 55] width 211 height 10
paste input "REF. DIA 13/08/2025"
click at [79, 56] on input "REF. DIA 13/08/2025" at bounding box center [155, 55] width 211 height 10
click at [289, 57] on input "dialog" at bounding box center [293, 55] width 53 height 10
click at [433, 55] on icon "dialog" at bounding box center [433, 55] width 5 height 5
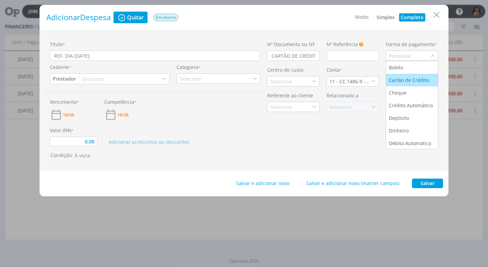
click at [427, 75] on li "Cartão de Crédito" at bounding box center [412, 80] width 52 height 13
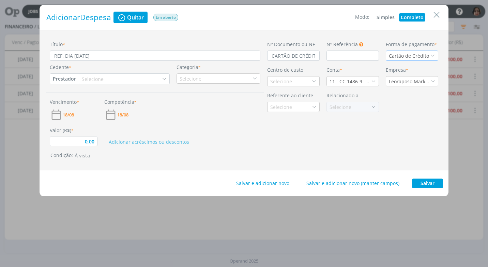
click at [71, 79] on button "Prestador" at bounding box center [64, 79] width 29 height 10
click at [88, 101] on link "Fornecedor" at bounding box center [77, 101] width 54 height 11
click at [98, 78] on div "Selecione" at bounding box center [96, 78] width 23 height 7
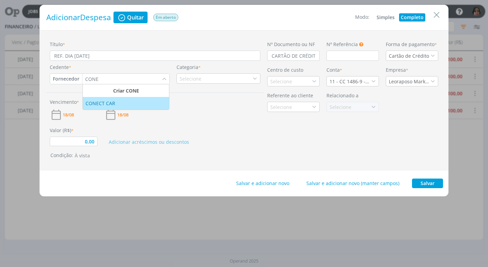
click at [132, 104] on div "CONECT CAR" at bounding box center [126, 103] width 81 height 7
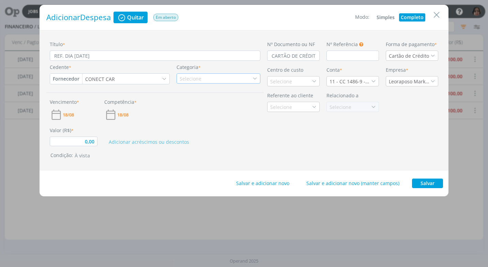
click at [253, 79] on icon "dialog" at bounding box center [255, 78] width 5 height 5
click at [239, 100] on div "Pedágio" at bounding box center [219, 99] width 82 height 7
click at [275, 80] on div "Selecione" at bounding box center [281, 81] width 23 height 7
click at [289, 107] on div "Veículo" at bounding box center [293, 105] width 46 height 7
click at [377, 78] on div "11 - CC 1486-9 - [GEOGRAPHIC_DATA]" at bounding box center [353, 81] width 53 height 10
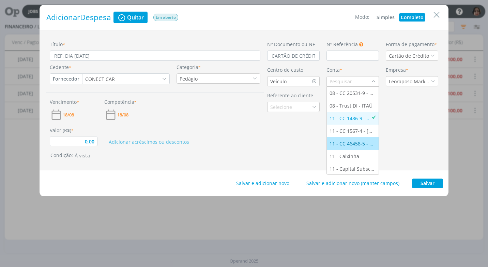
drag, startPoint x: 351, startPoint y: 141, endPoint x: 368, endPoint y: 123, distance: 24.6
click at [351, 141] on div "11 - CC 46458-5 - [GEOGRAPHIC_DATA]" at bounding box center [353, 143] width 46 height 7
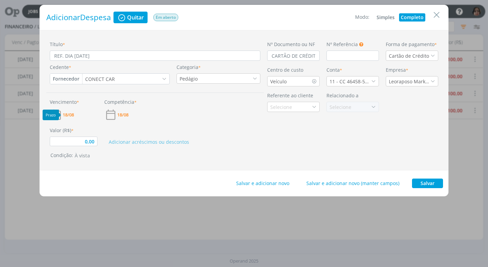
click at [66, 115] on span "18/08" at bounding box center [68, 115] width 11 height 4
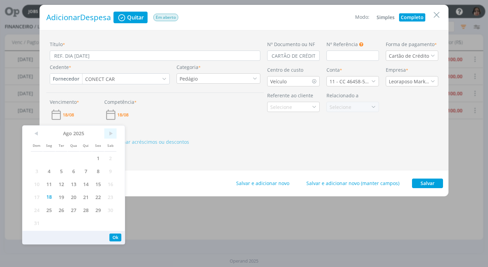
click at [113, 134] on span ">" at bounding box center [110, 133] width 12 height 10
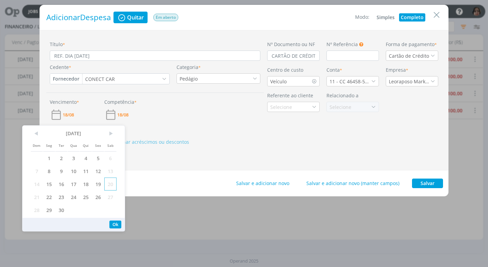
click at [110, 186] on span "20" at bounding box center [110, 183] width 12 height 13
click at [117, 220] on button "Ok" at bounding box center [115, 224] width 12 height 8
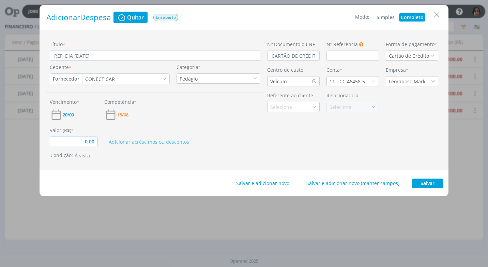
click at [95, 143] on input "0,00" at bounding box center [74, 141] width 48 height 10
click at [169, 127] on div "Adicionar acréscimos ou descontos" at bounding box center [182, 136] width 163 height 19
click at [427, 183] on button "Salvar" at bounding box center [427, 183] width 31 height 10
